Goal: Check status

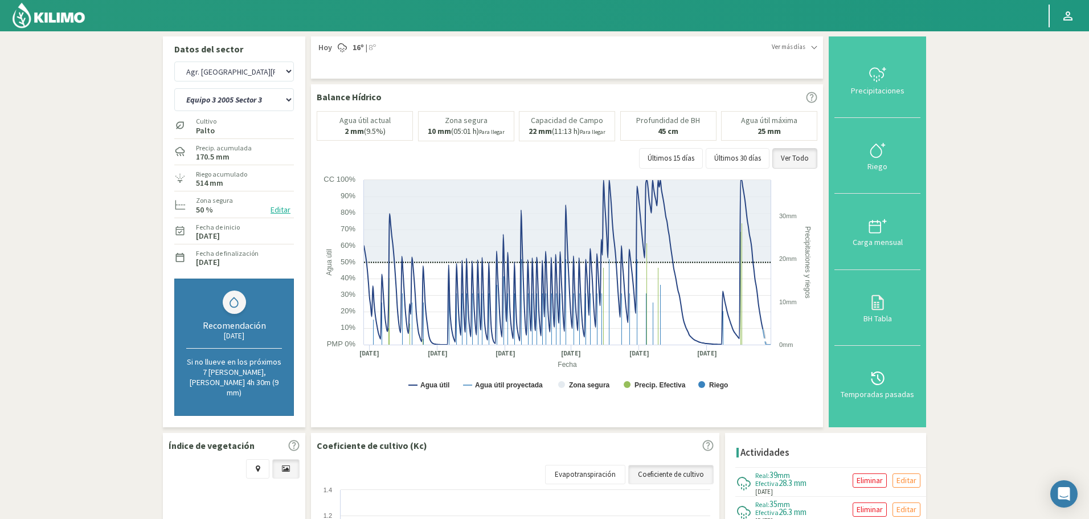
select select "22: Object"
select select "35: Object"
click at [861, 369] on div at bounding box center [877, 378] width 79 height 18
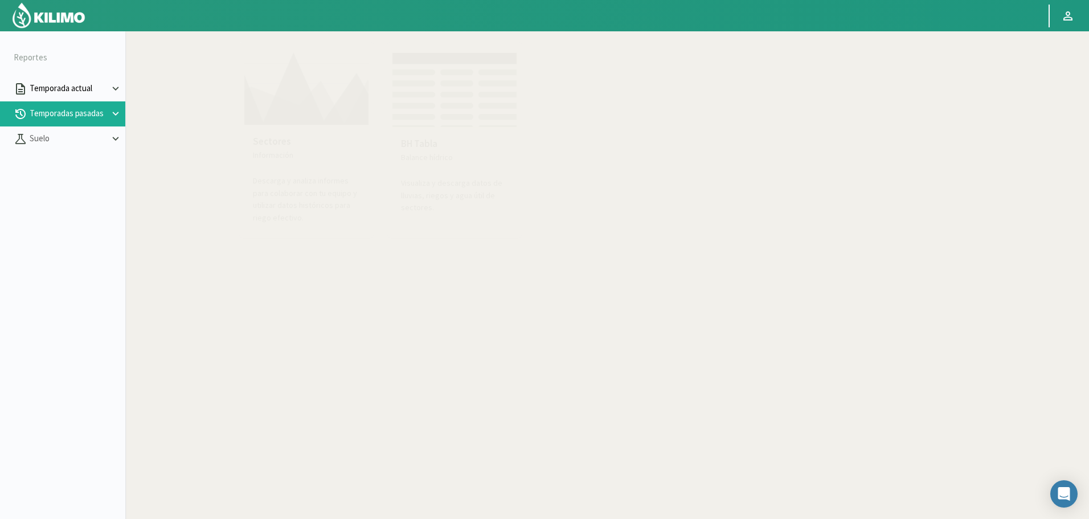
click at [60, 88] on p "Temporada actual" at bounding box center [68, 88] width 82 height 13
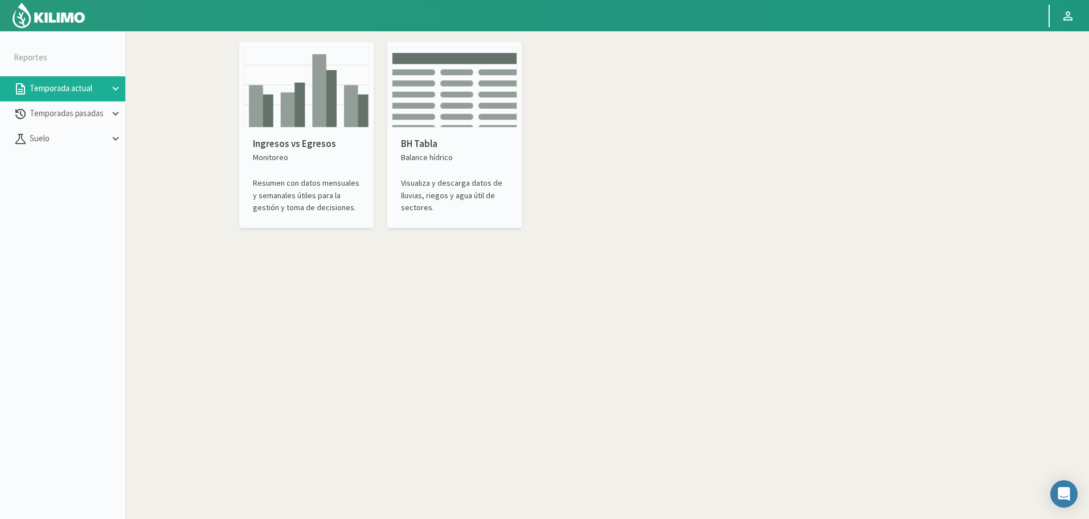
click at [287, 96] on img at bounding box center [306, 87] width 125 height 81
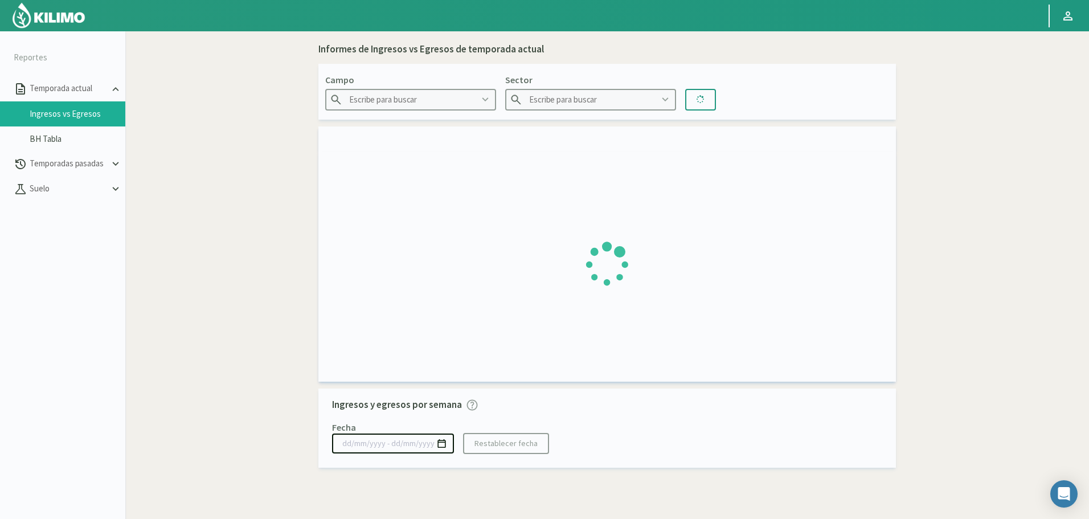
type input "Agr. Cardonal"
type input "El Cardonal Sector 1"
type input "[DATE] - [DATE]"
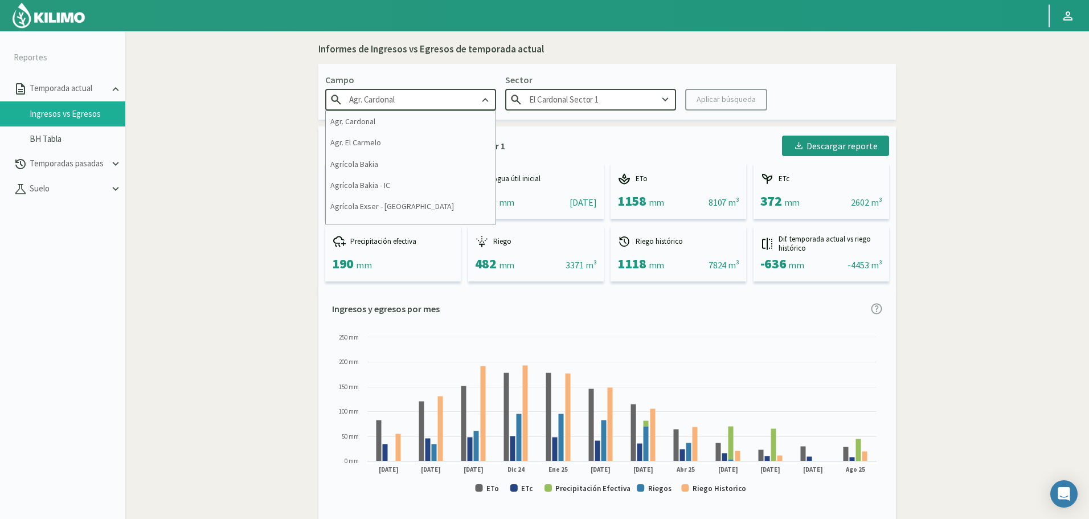
click at [411, 108] on input "Agr. Cardonal" at bounding box center [410, 99] width 171 height 21
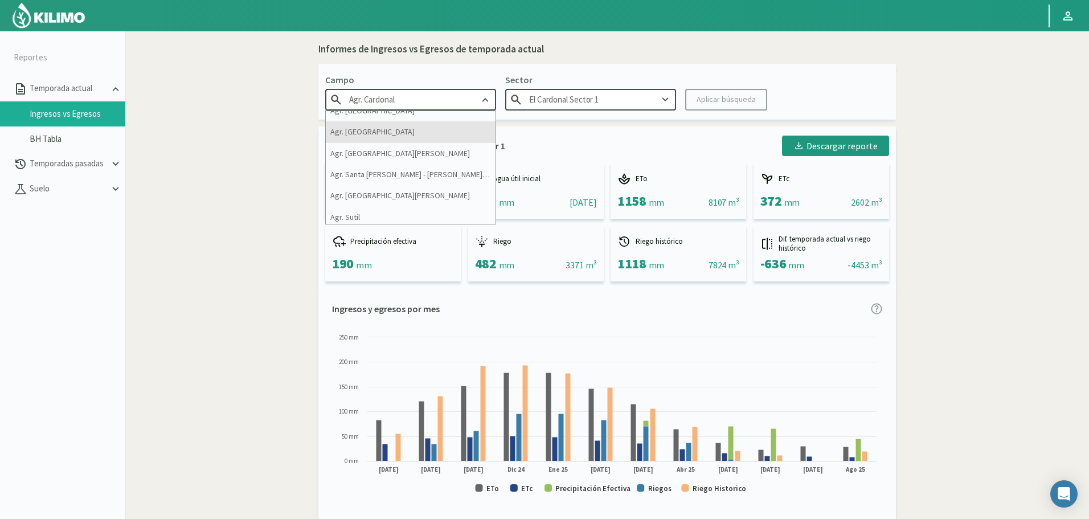
scroll to position [399, 0]
click at [403, 189] on div "Agr. [GEOGRAPHIC_DATA][PERSON_NAME]" at bounding box center [411, 191] width 170 height 21
type input "Agr. [GEOGRAPHIC_DATA][PERSON_NAME]"
type input "10"
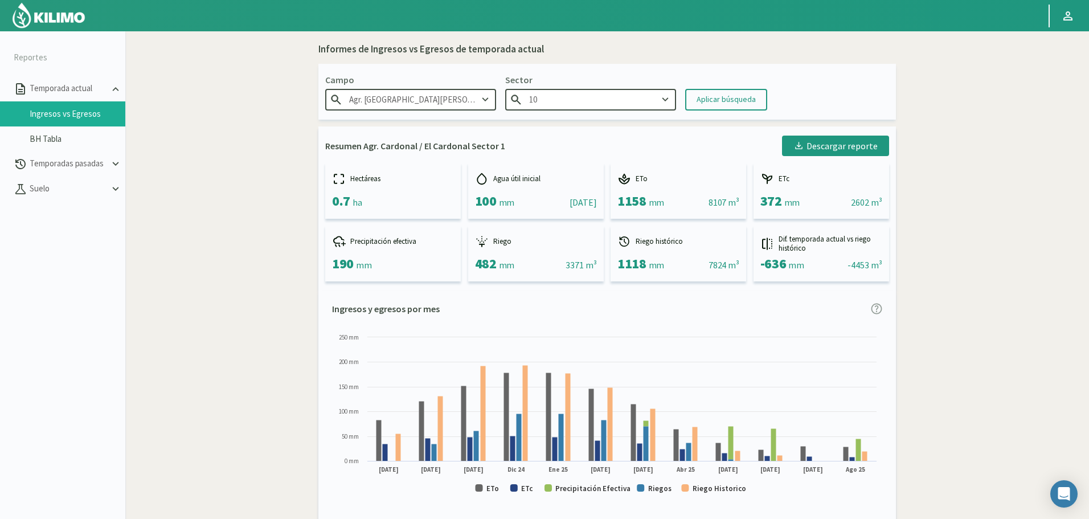
click at [568, 105] on input "10" at bounding box center [590, 99] width 171 height 21
drag, startPoint x: 550, startPoint y: 126, endPoint x: 587, endPoint y: 109, distance: 41.0
click at [549, 126] on div "10" at bounding box center [591, 121] width 170 height 21
drag, startPoint x: 699, startPoint y: 96, endPoint x: 705, endPoint y: 95, distance: 5.8
click at [705, 95] on div "Aplicar búsqueda" at bounding box center [726, 99] width 59 height 12
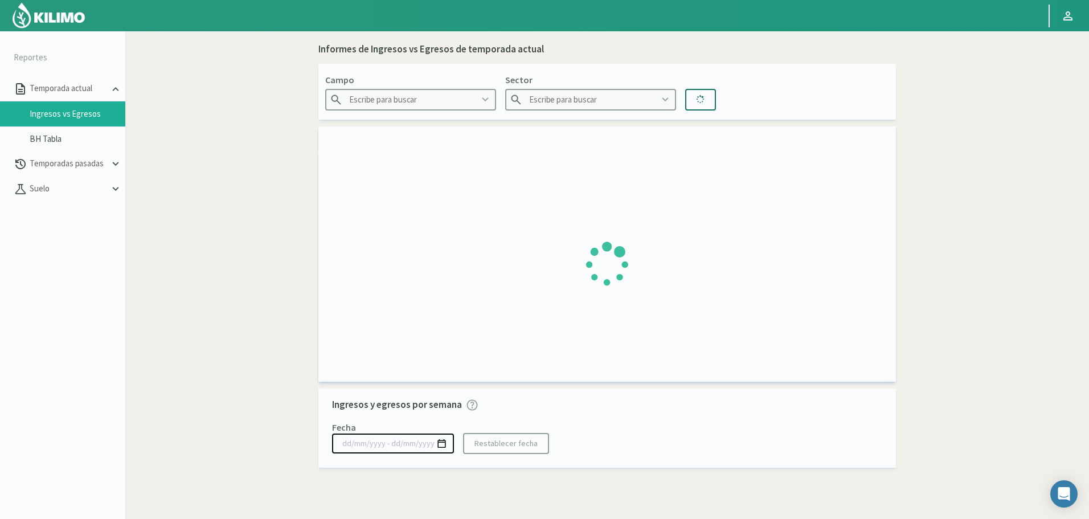
type input "Agr. [GEOGRAPHIC_DATA][PERSON_NAME]"
type input "10"
type input "[DATE] - [DATE]"
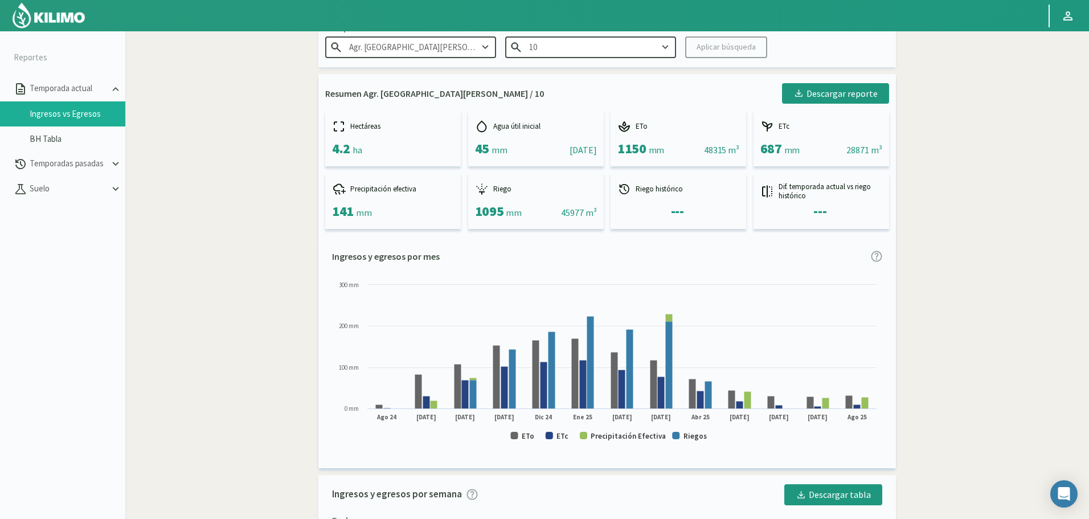
scroll to position [57, 0]
